Goal: Information Seeking & Learning: Learn about a topic

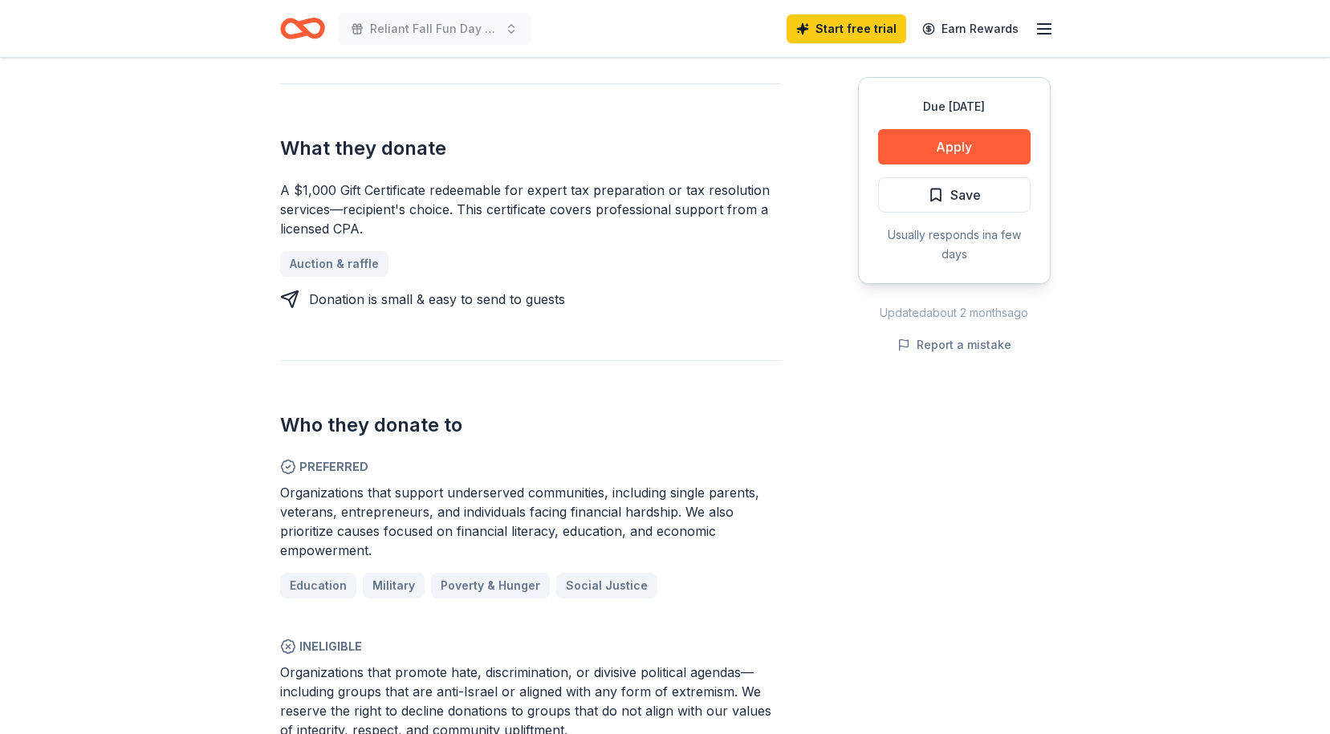
scroll to position [802, 0]
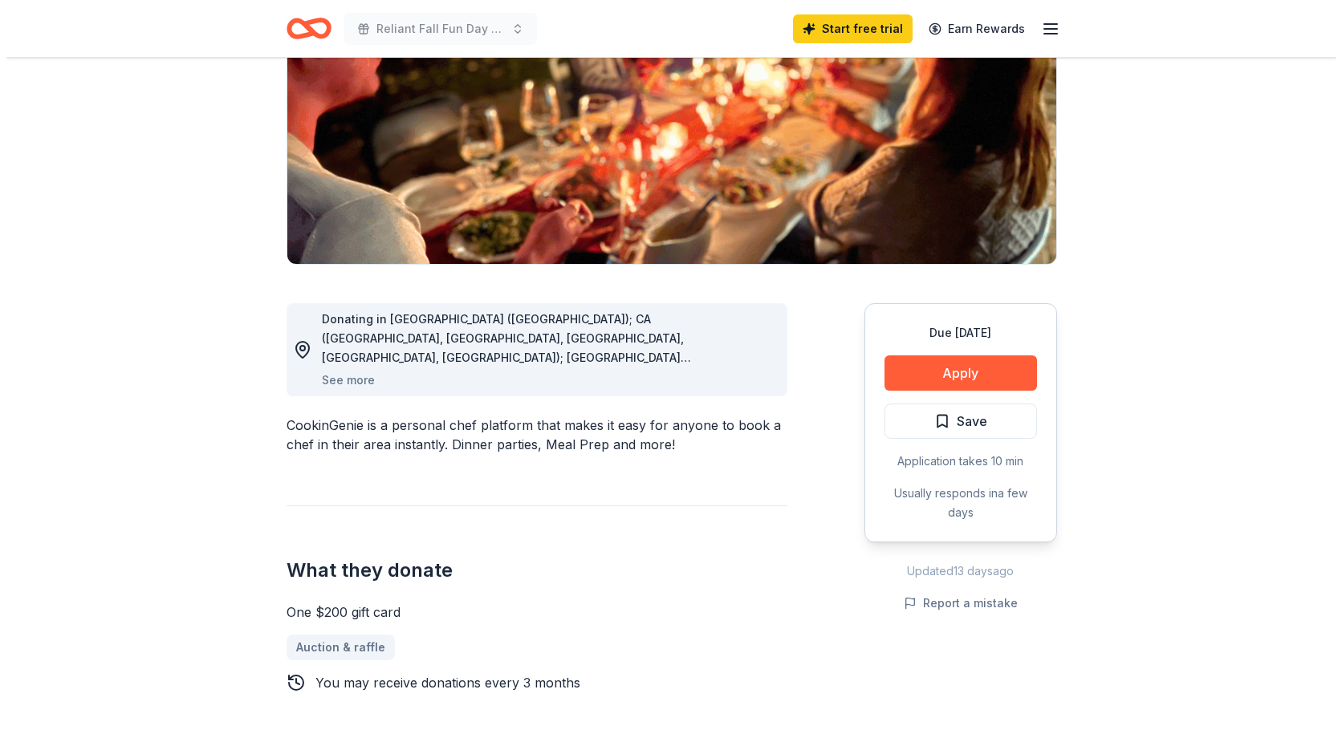
scroll to position [241, 0]
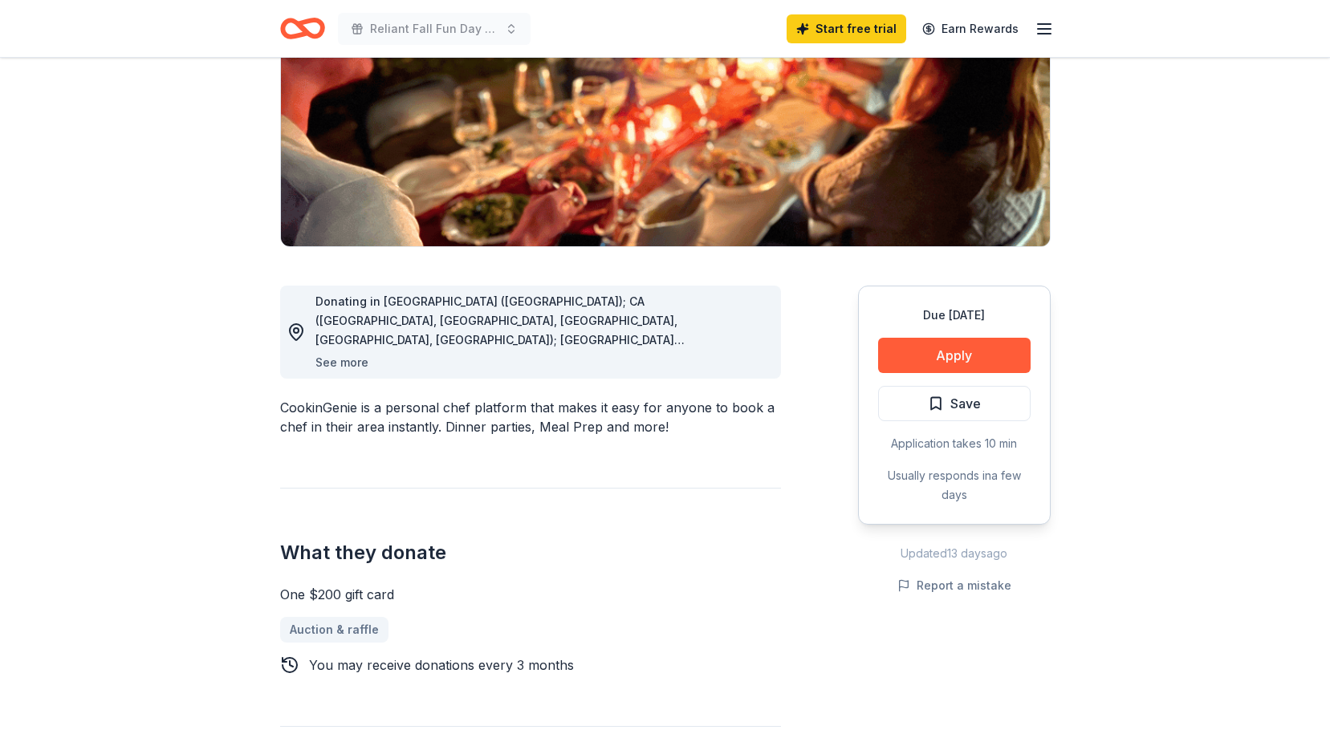
click at [336, 367] on button "See more" at bounding box center [341, 362] width 53 height 19
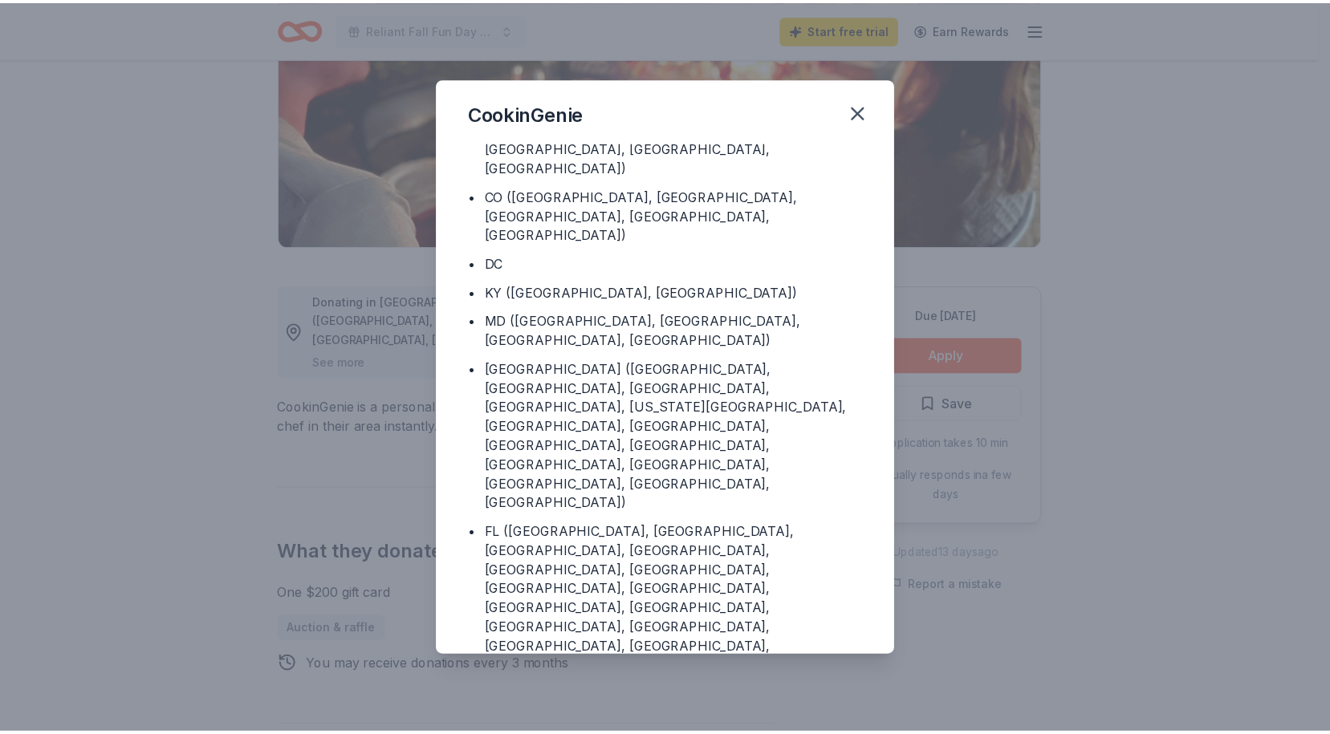
scroll to position [83, 0]
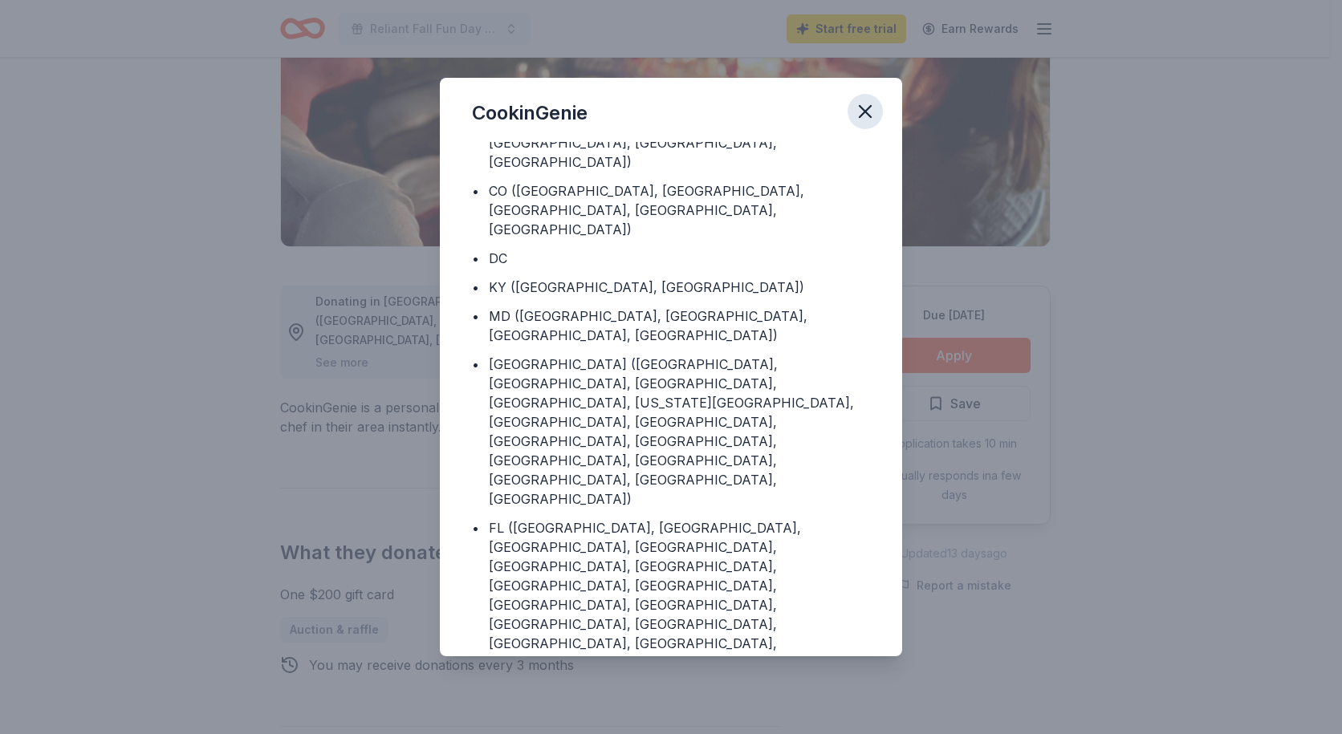
click at [864, 112] on icon "button" at bounding box center [864, 111] width 11 height 11
